Goal: Information Seeking & Learning: Check status

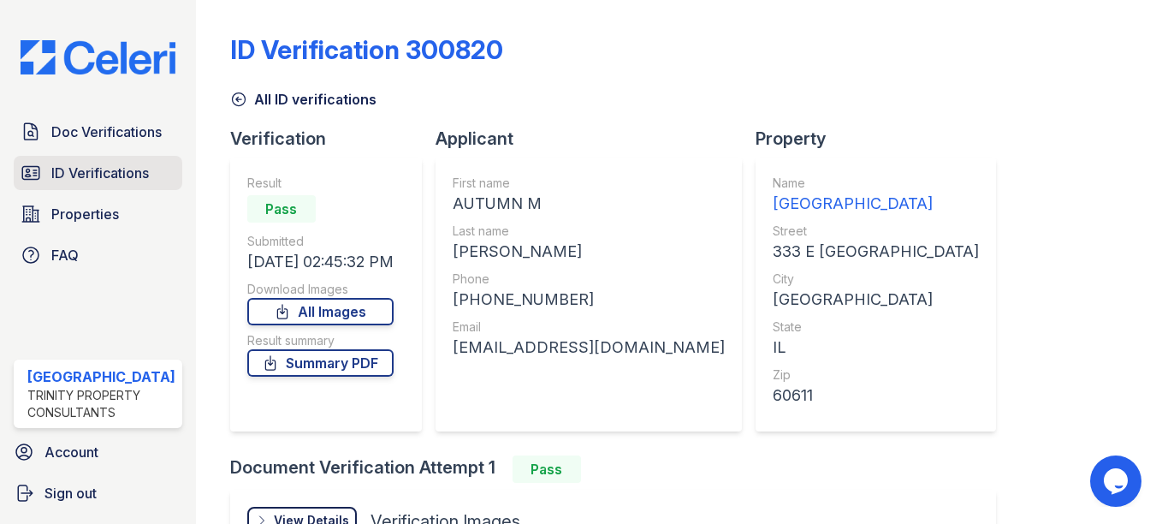
click at [80, 180] on span "ID Verifications" at bounding box center [100, 173] width 98 height 21
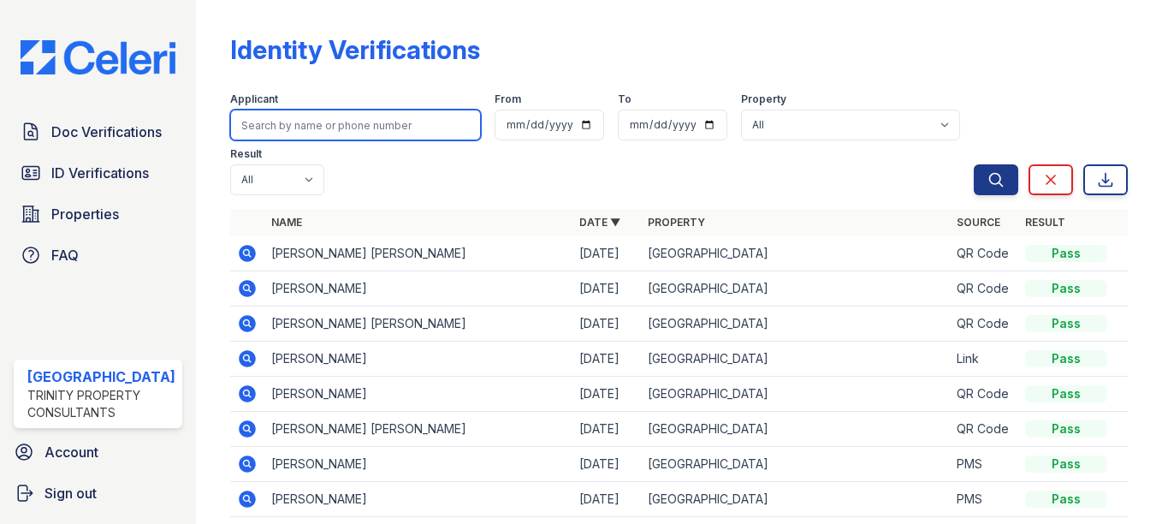
click at [274, 116] on input "search" at bounding box center [355, 125] width 251 height 31
type input "sibbit"
click at [974, 164] on button "Search" at bounding box center [996, 179] width 45 height 31
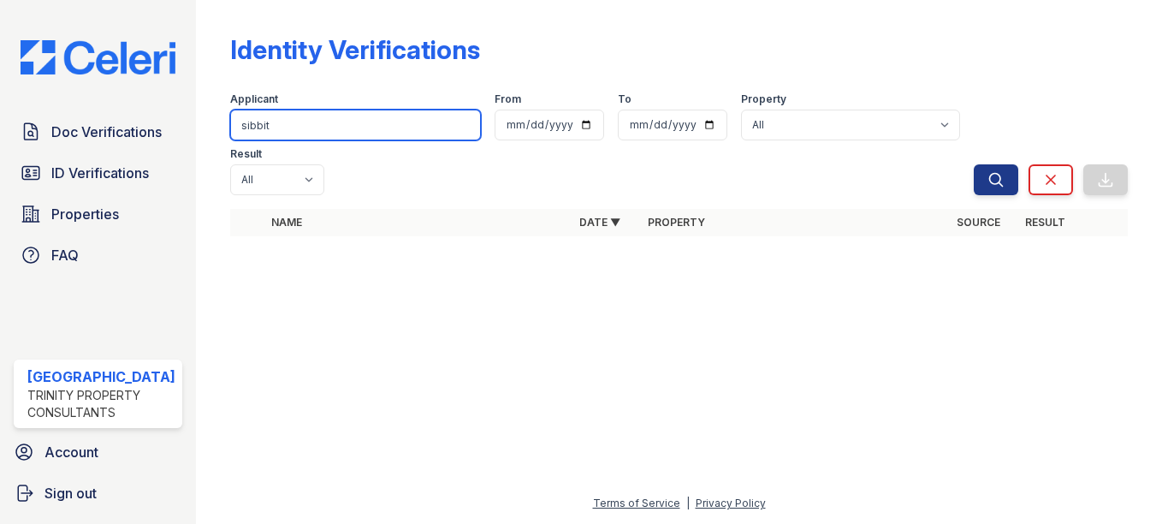
click at [274, 116] on input "sibbit" at bounding box center [355, 125] width 251 height 31
type input "sib"
click at [974, 164] on button "Search" at bounding box center [996, 179] width 45 height 31
click at [301, 123] on input "sib" at bounding box center [355, 125] width 251 height 31
click at [974, 164] on button "Search" at bounding box center [996, 179] width 45 height 31
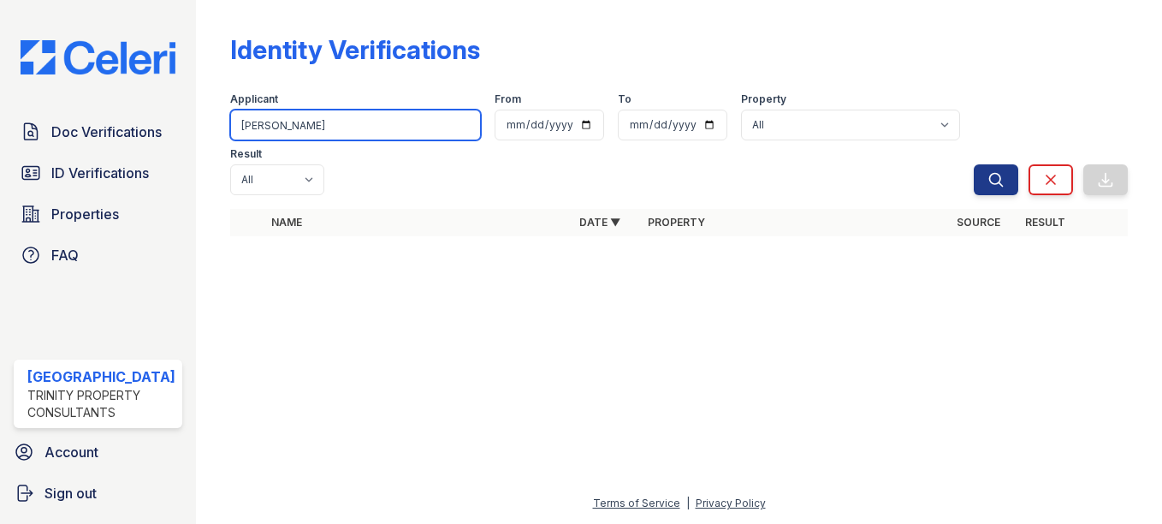
drag, startPoint x: 278, startPoint y: 116, endPoint x: 240, endPoint y: 92, distance: 45.1
click at [240, 92] on div "Applicant [GEOGRAPHIC_DATA] From To Property All [GEOGRAPHIC_DATA] Result All P…" at bounding box center [602, 141] width 744 height 110
type input "s"
type input "a"
type input "[PERSON_NAME]"
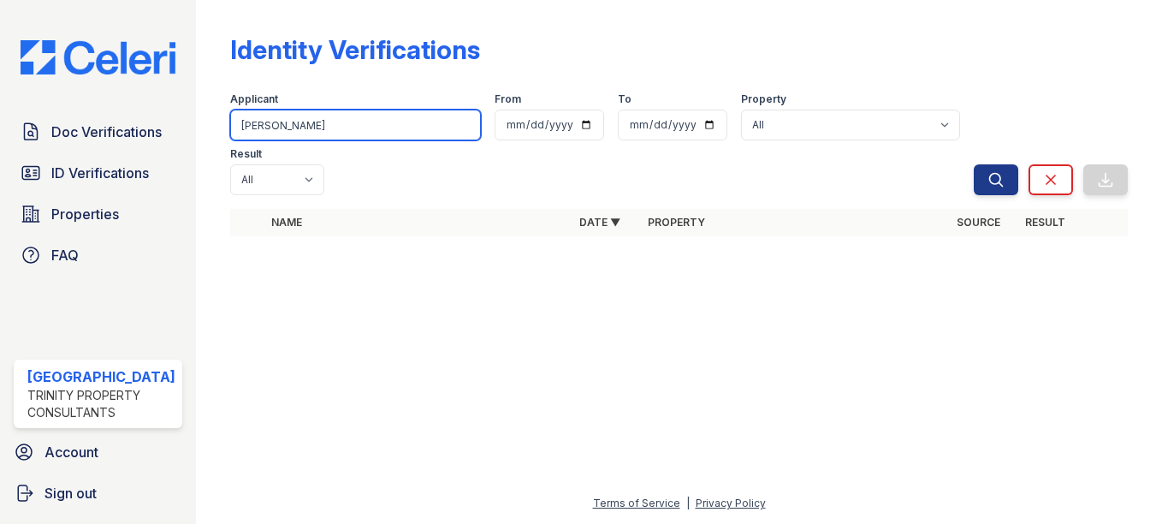
drag, startPoint x: 326, startPoint y: 122, endPoint x: 236, endPoint y: 107, distance: 91.2
click at [236, 107] on div "Applicant [GEOGRAPHIC_DATA]" at bounding box center [355, 116] width 251 height 48
type input "s"
type input "[PERSON_NAME]"
click at [974, 164] on button "Search" at bounding box center [996, 179] width 45 height 31
